Goal: Task Accomplishment & Management: Complete application form

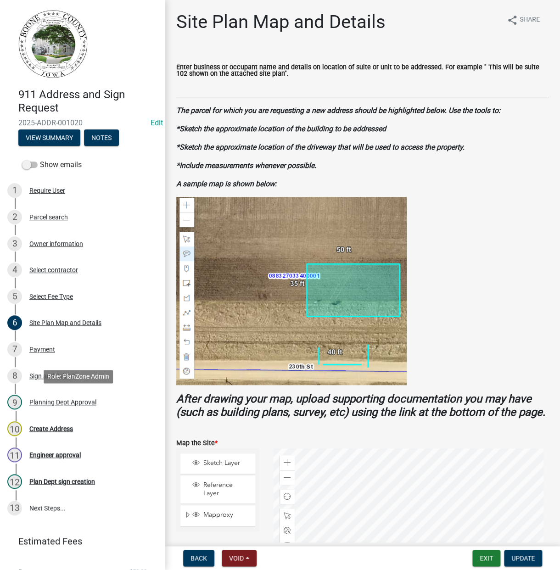
scroll to position [255, 0]
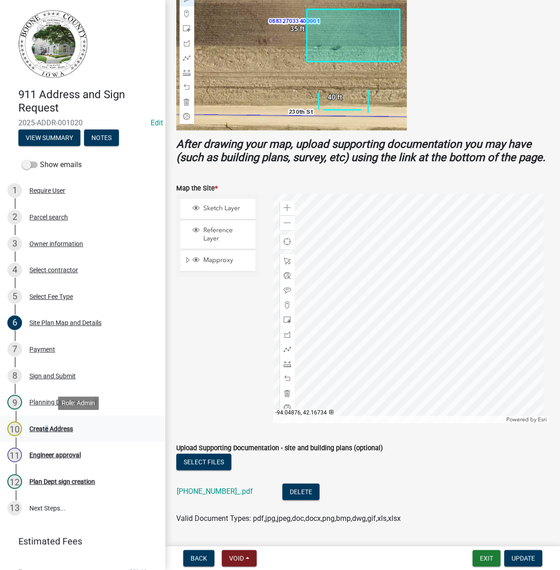
click at [44, 425] on div "Create Address" at bounding box center [51, 428] width 44 height 6
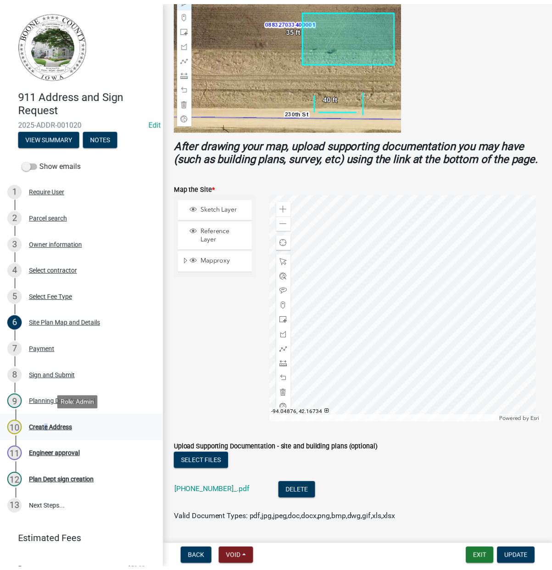
scroll to position [0, 0]
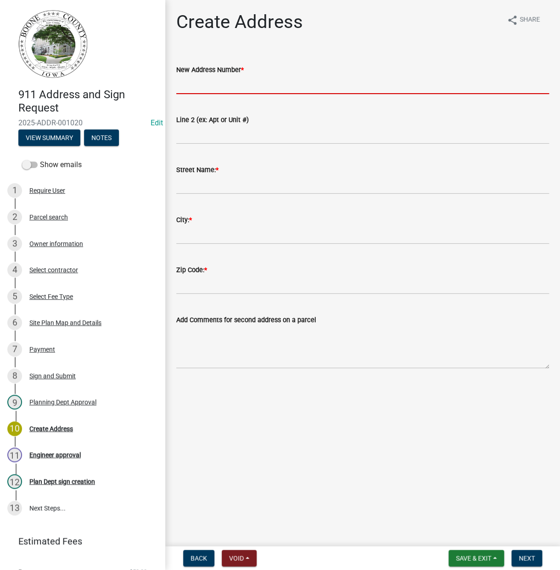
click at [187, 80] on input "New Address Number *" at bounding box center [362, 84] width 373 height 19
type input "295"
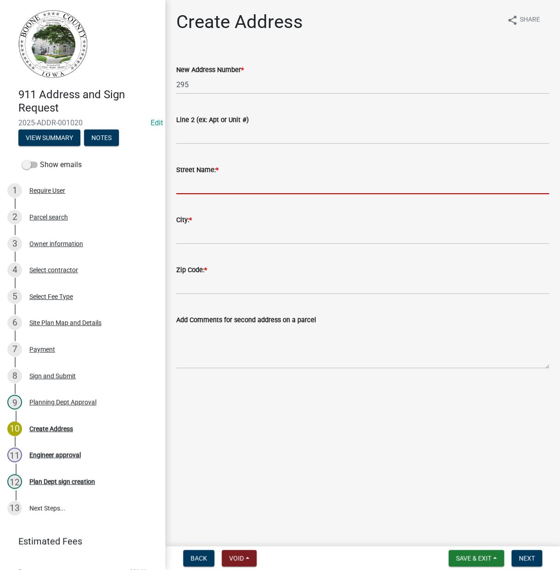
type input "g"
type input "G Ave"
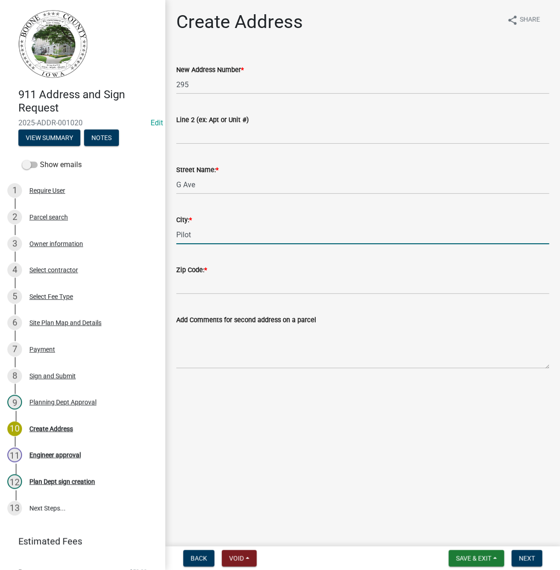
type input "Pilot Mound"
click at [180, 286] on input "Zip Code: *" at bounding box center [362, 284] width 373 height 19
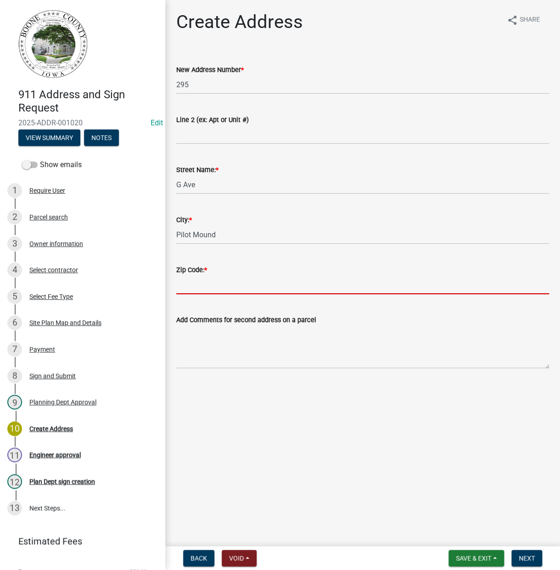
click at [202, 284] on input "Zip Code: *" at bounding box center [362, 284] width 373 height 19
type input "50223"
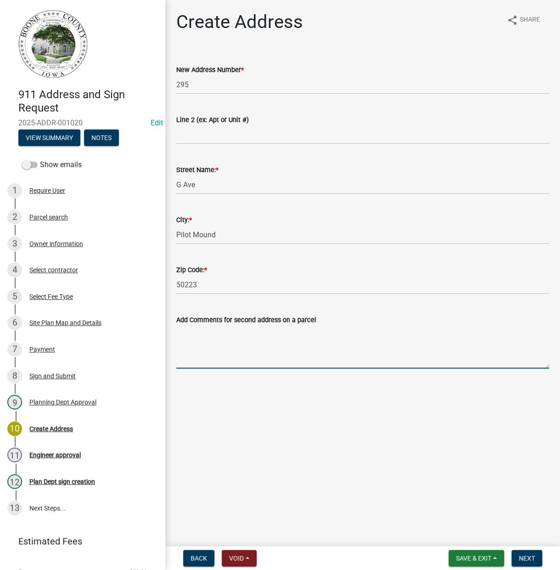
click at [343, 334] on textarea "Add Comments for second address on a parcel" at bounding box center [362, 346] width 373 height 43
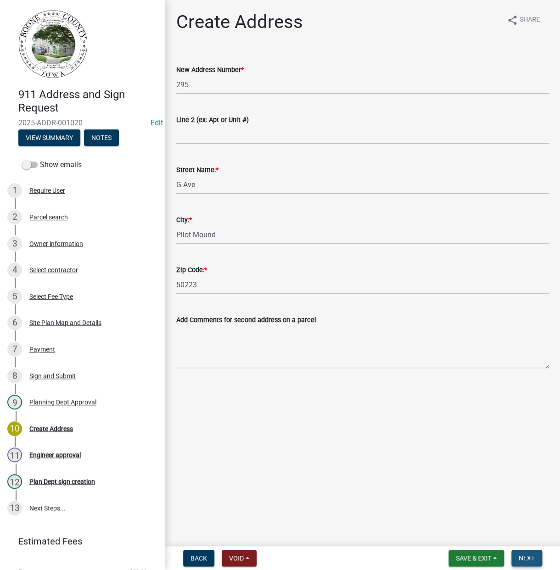
click at [525, 556] on span "Next" at bounding box center [526, 557] width 16 height 7
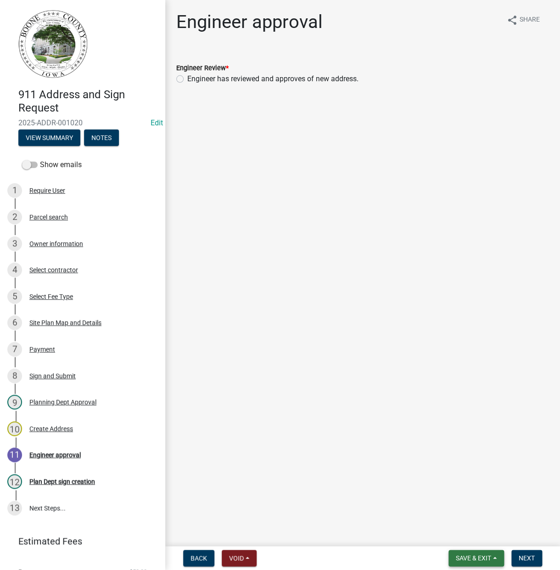
click at [470, 557] on span "Save & Exit" at bounding box center [473, 557] width 35 height 7
click at [459, 529] on button "Save & Exit" at bounding box center [466, 534] width 73 height 22
